Goal: Find specific page/section: Find specific page/section

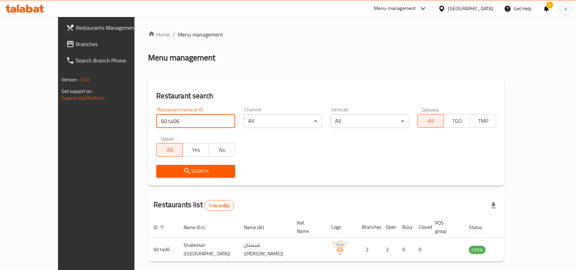
scroll to position [21, 0]
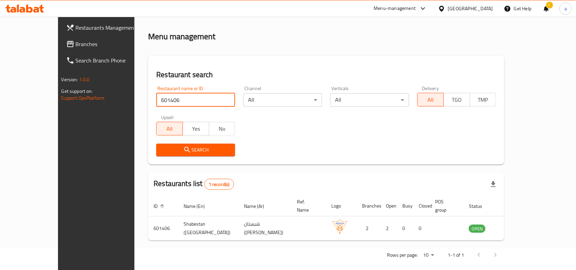
click at [76, 40] on span "Branches" at bounding box center [112, 44] width 73 height 8
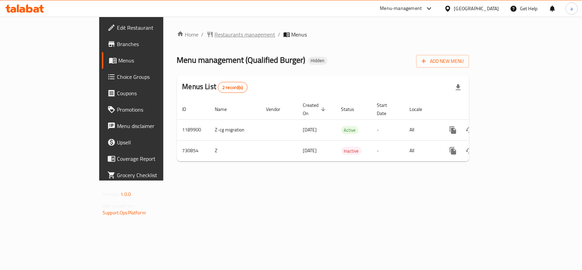
click at [215, 35] on span "Restaurants management" at bounding box center [245, 34] width 61 height 8
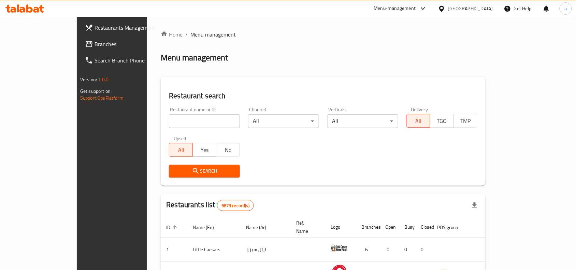
click at [169, 118] on input "search" at bounding box center [204, 121] width 71 height 14
paste input "646750"
type input "646750"
click button "Search" at bounding box center [204, 171] width 71 height 13
